Goal: Information Seeking & Learning: Learn about a topic

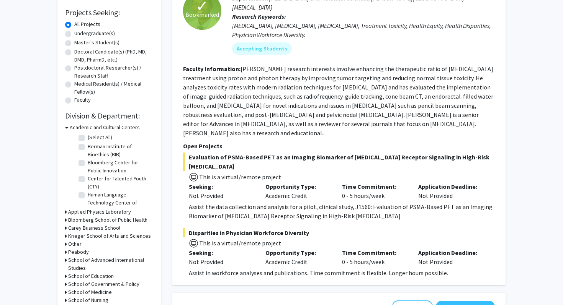
scroll to position [129, 0]
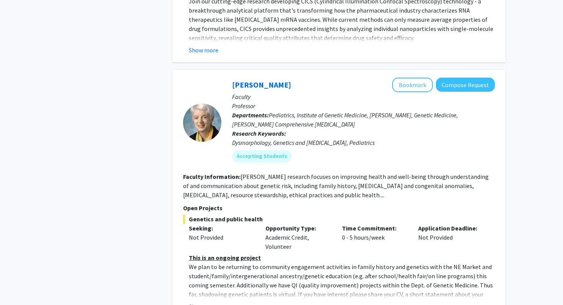
scroll to position [1971, 0]
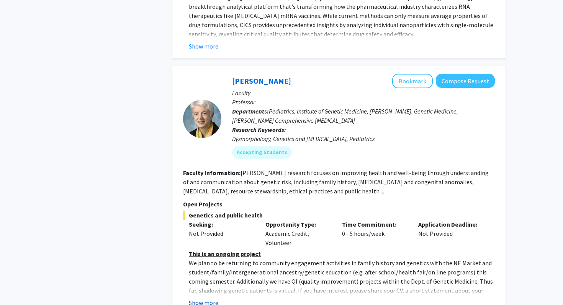
click at [211, 299] on button "Show more" at bounding box center [203, 303] width 29 height 9
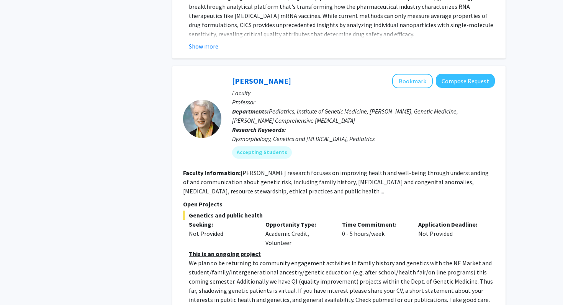
click at [161, 230] on div "Refine By Collaboration Status: Collaboration Status All Faculty/Staff Collabor…" at bounding box center [109, 67] width 115 height 4010
click at [135, 156] on div "Refine By Collaboration Status: Collaboration Status All Faculty/Staff Collabor…" at bounding box center [109, 67] width 115 height 4010
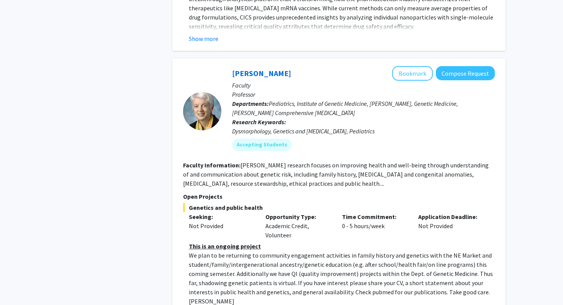
scroll to position [1974, 0]
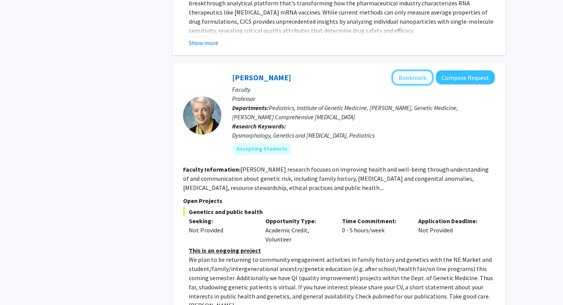
click at [423, 70] on button "Bookmark" at bounding box center [412, 77] width 41 height 15
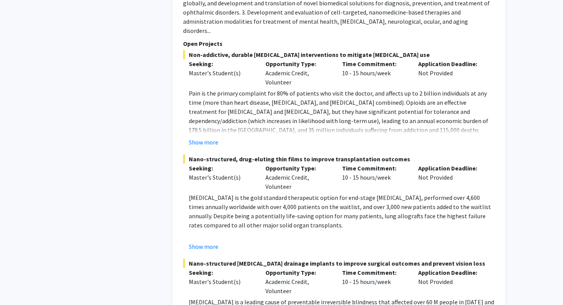
scroll to position [3677, 0]
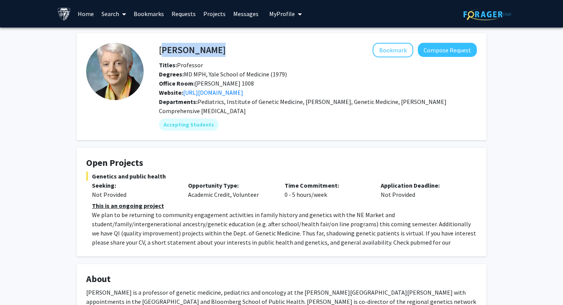
drag, startPoint x: 160, startPoint y: 47, endPoint x: 265, endPoint y: 47, distance: 104.9
click at [265, 47] on div "[PERSON_NAME] Bookmark Compose Request" at bounding box center [317, 50] width 329 height 15
copy h4 "[PERSON_NAME]"
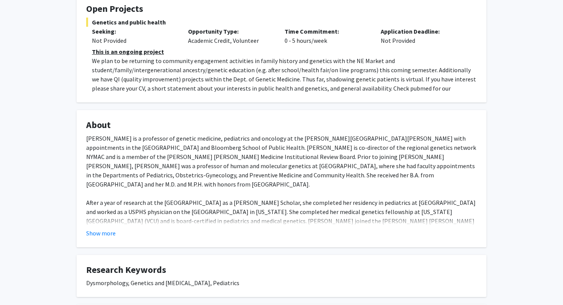
scroll to position [310, 0]
